Goal: Entertainment & Leisure: Consume media (video, audio)

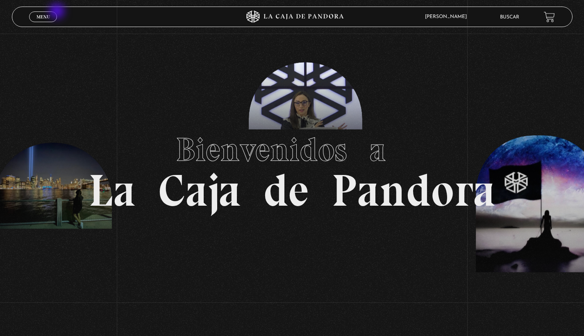
click at [47, 14] on link "Menu Cerrar" at bounding box center [43, 16] width 28 height 11
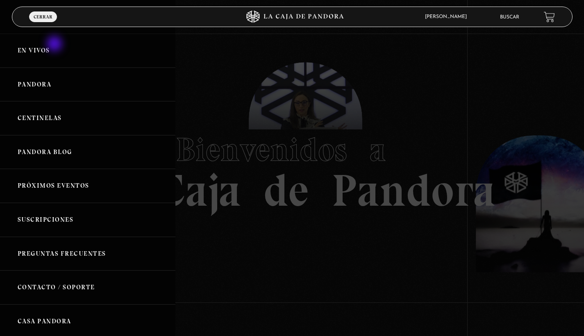
click at [55, 45] on link "En vivos" at bounding box center [87, 51] width 175 height 34
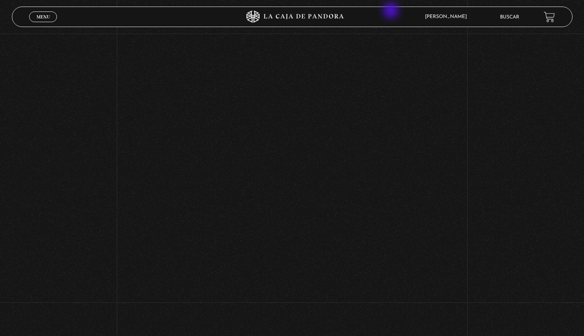
scroll to position [208, 0]
